Goal: Task Accomplishment & Management: Manage account settings

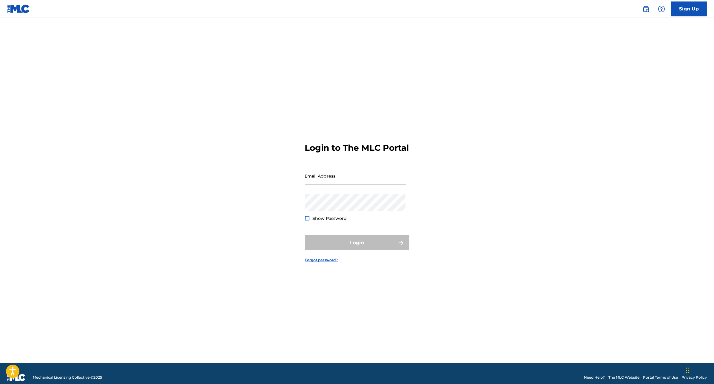
type input "[EMAIL_ADDRESS][DOMAIN_NAME]"
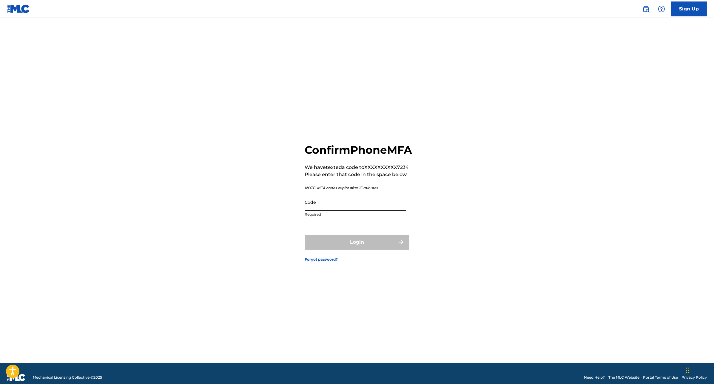
click at [336, 211] on input "Code" at bounding box center [355, 202] width 101 height 17
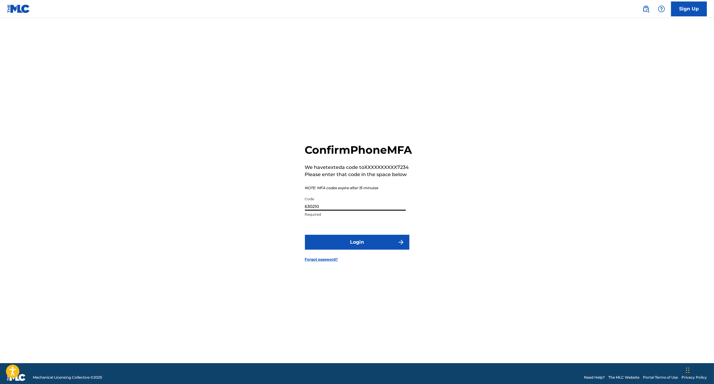
type input "630210"
click at [305, 235] on button "Login" at bounding box center [357, 242] width 104 height 15
